Goal: Task Accomplishment & Management: Use online tool/utility

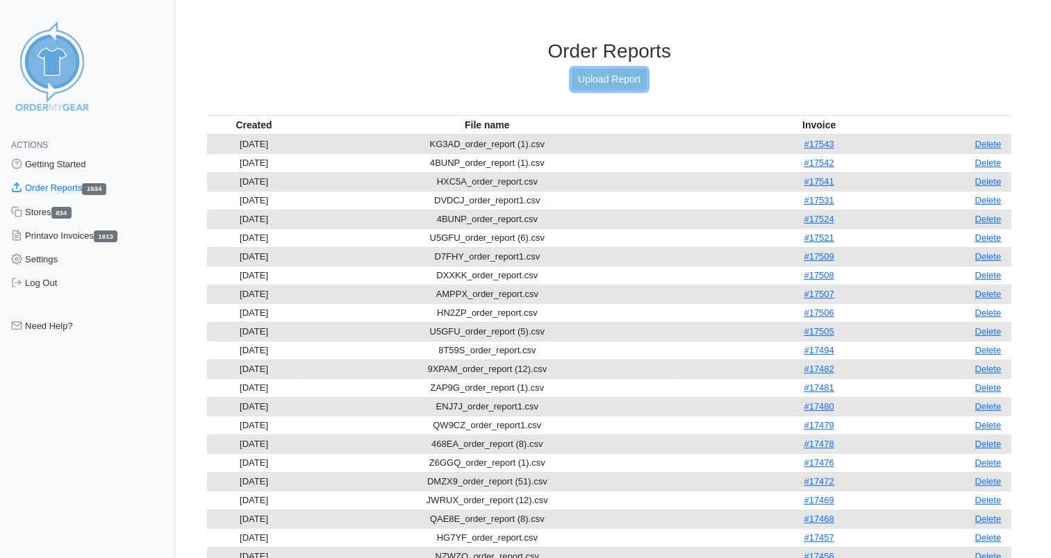
drag, startPoint x: 0, startPoint y: 0, endPoint x: 625, endPoint y: 81, distance: 630.3
click at [625, 81] on link "Upload Report" at bounding box center [609, 80] width 75 height 22
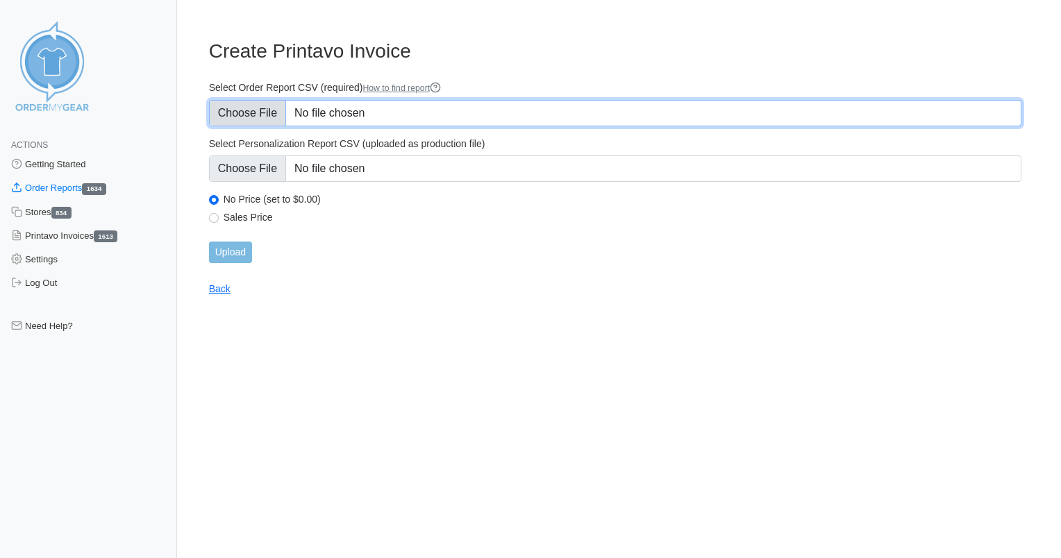
click at [368, 122] on input "Select Order Report CSV (required) How to find report" at bounding box center [615, 113] width 813 height 26
type input "C:\fakepath\MHJ3N_order_report (1).csv"
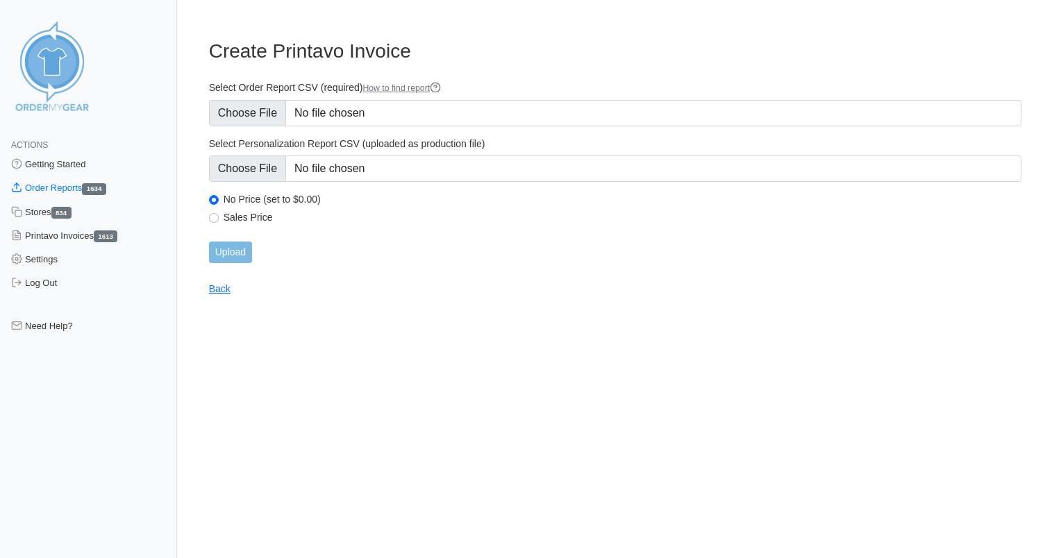
click at [234, 215] on label "Sales Price" at bounding box center [623, 217] width 798 height 13
click at [219, 215] on input "Sales Price" at bounding box center [214, 218] width 10 height 10
radio input "true"
click at [231, 252] on input "Upload" at bounding box center [230, 253] width 43 height 22
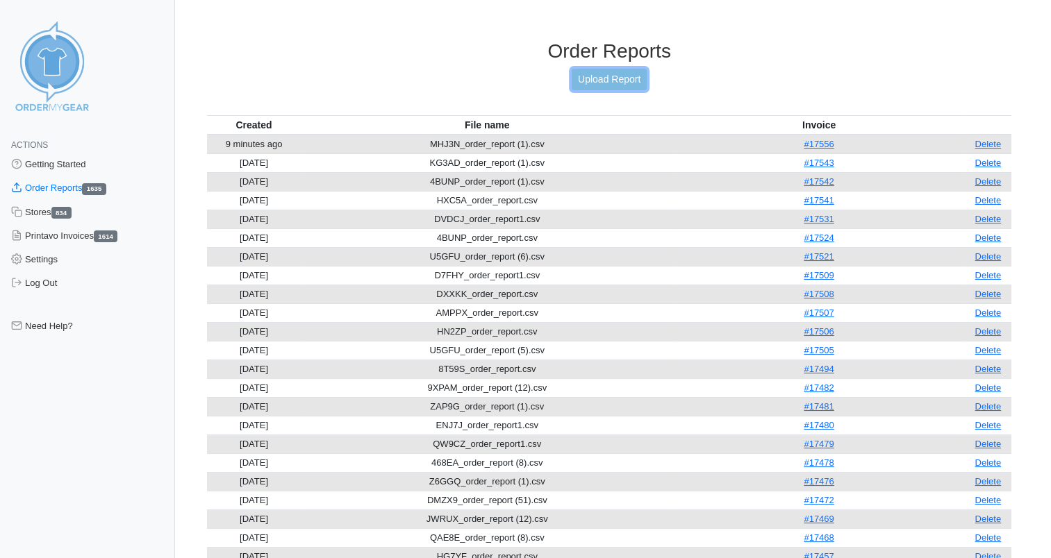
click at [627, 77] on link "Upload Report" at bounding box center [609, 80] width 75 height 22
click at [599, 83] on link "Upload Report" at bounding box center [609, 80] width 75 height 22
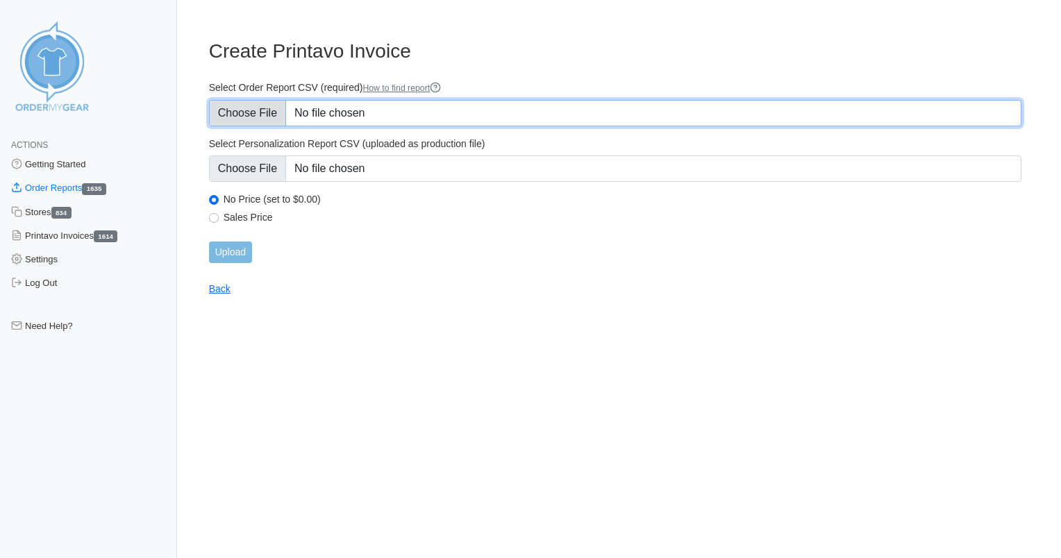
click at [351, 115] on input "Select Order Report CSV (required) How to find report" at bounding box center [615, 113] width 813 height 26
type input "C:\fakepath\XGBEE_order_report.csv"
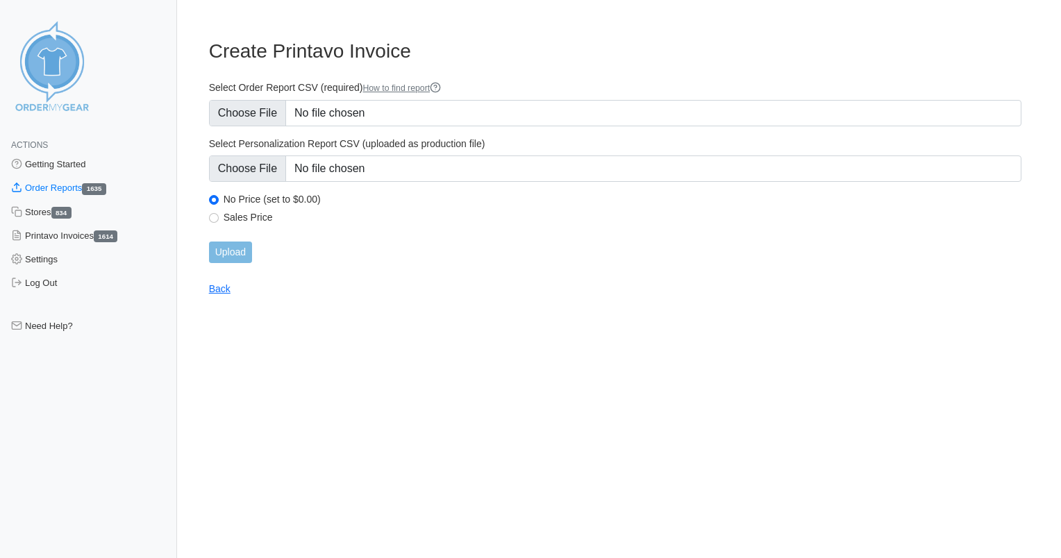
click at [254, 211] on label "Sales Price" at bounding box center [623, 217] width 798 height 13
click at [219, 213] on input "Sales Price" at bounding box center [214, 218] width 10 height 10
radio input "true"
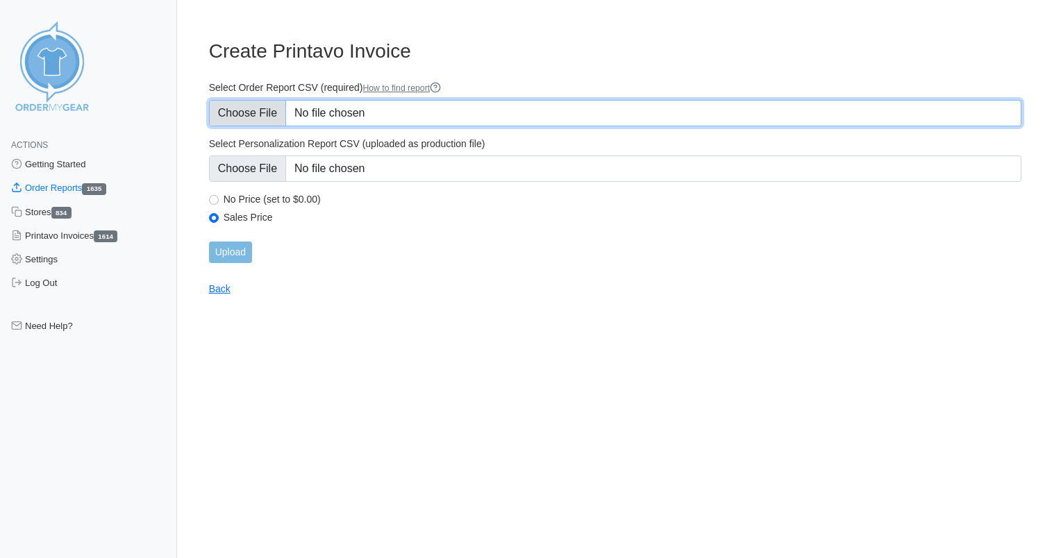
click at [494, 106] on input "Select Order Report CSV (required) How to find report" at bounding box center [615, 113] width 813 height 26
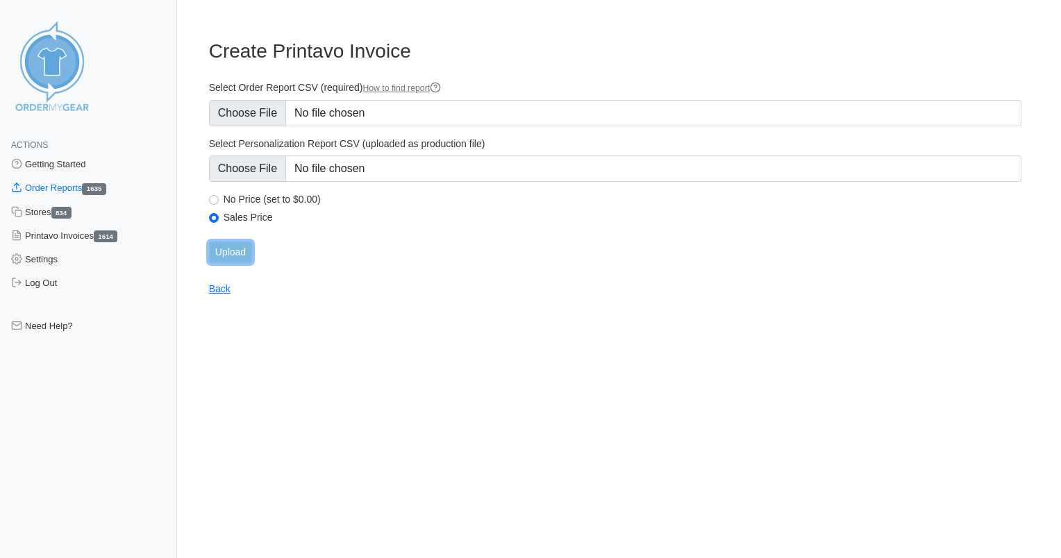
click at [240, 255] on input "Upload" at bounding box center [230, 253] width 43 height 22
